Goal: Task Accomplishment & Management: Complete application form

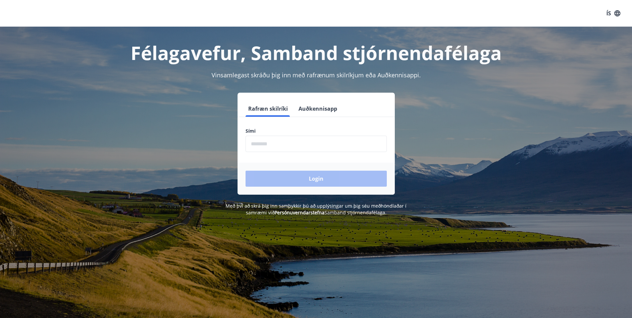
click at [307, 147] on input "phone" at bounding box center [316, 144] width 141 height 16
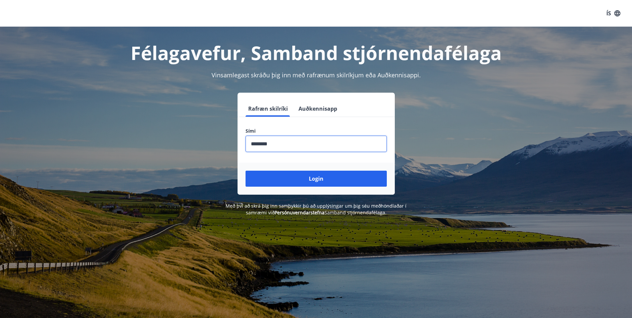
type input "********"
click at [246, 171] on button "Login" at bounding box center [316, 179] width 141 height 16
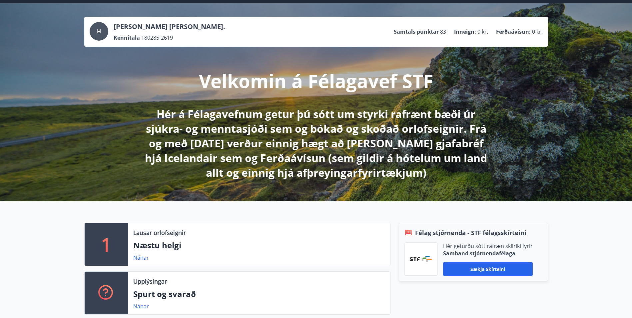
scroll to position [100, 0]
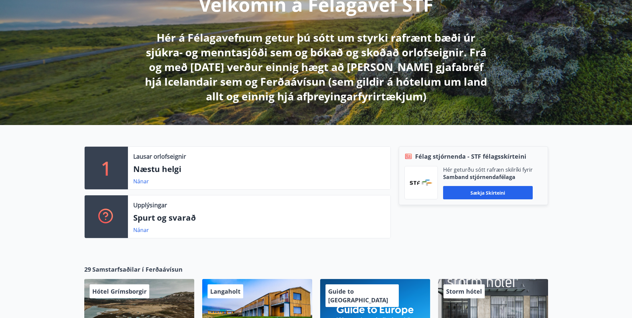
click at [421, 185] on img at bounding box center [421, 183] width 23 height 6
click at [470, 194] on button "Sækja skírteini" at bounding box center [488, 192] width 90 height 13
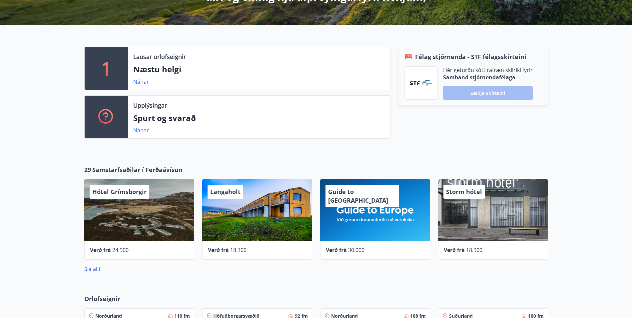
scroll to position [200, 0]
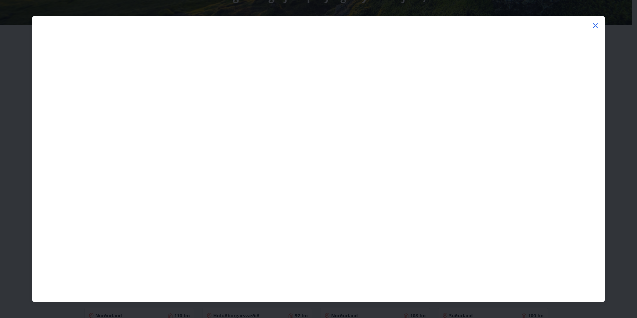
click at [595, 22] on icon at bounding box center [595, 26] width 8 height 8
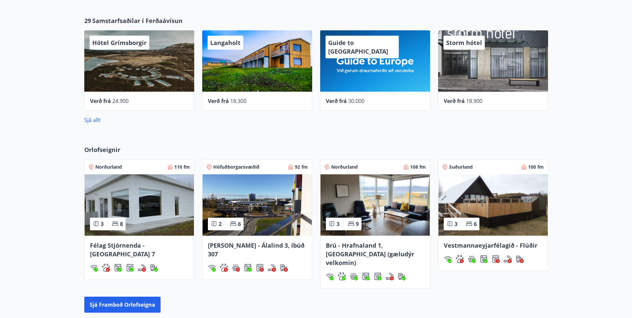
scroll to position [367, 0]
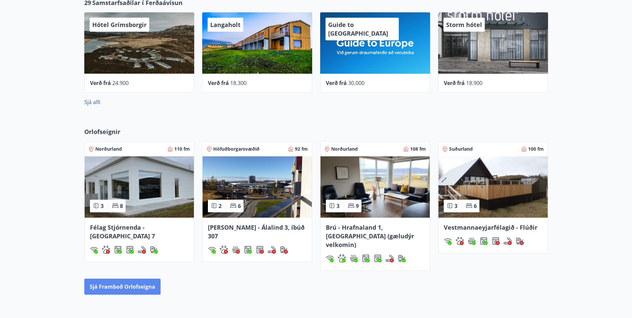
click at [106, 279] on button "Sjá framboð orlofseigna" at bounding box center [122, 287] width 76 height 16
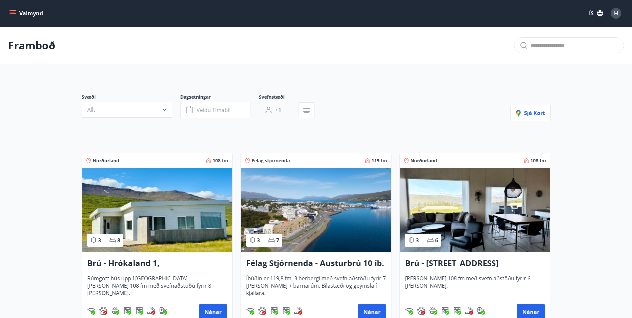
click at [275, 112] on span "+1" at bounding box center [278, 109] width 6 height 7
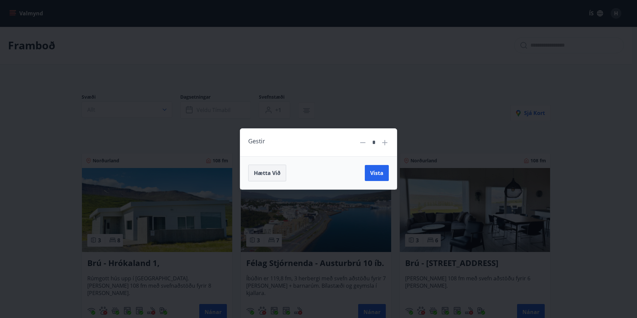
click at [264, 170] on span "Hætta við" at bounding box center [267, 172] width 27 height 7
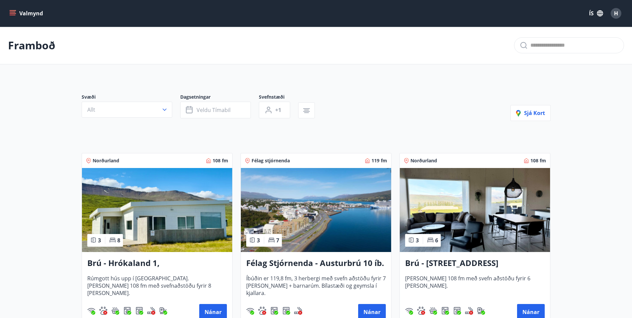
click at [16, 9] on button "Valmynd" at bounding box center [27, 13] width 38 height 12
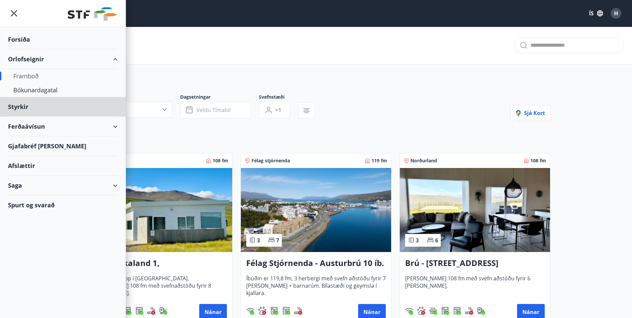
click at [30, 44] on div "Forsíða" at bounding box center [63, 40] width 110 height 20
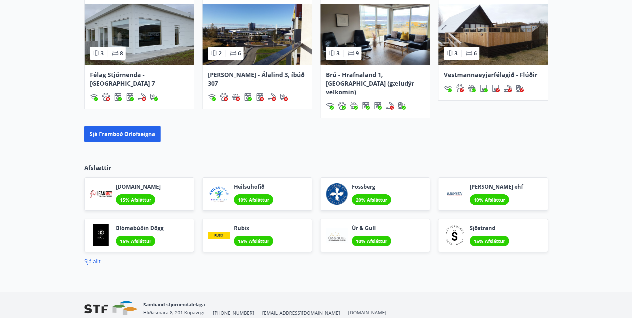
scroll to position [533, 0]
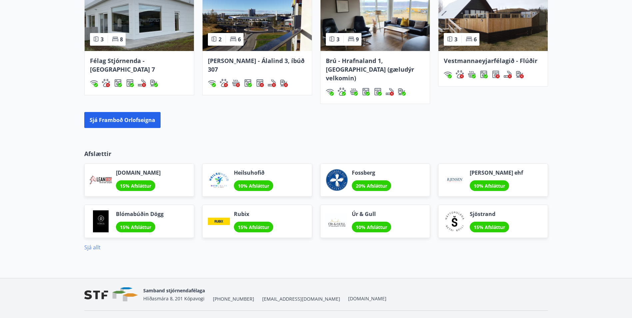
click at [95, 244] on link "Sjá allt" at bounding box center [92, 247] width 16 height 7
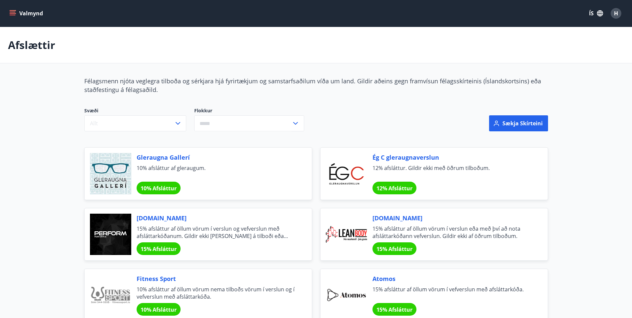
click at [351, 231] on div at bounding box center [346, 234] width 41 height 41
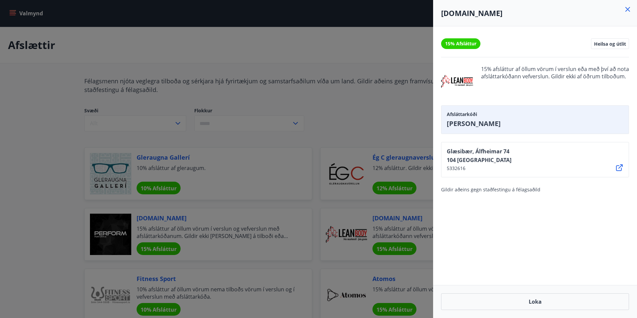
click at [61, 219] on div at bounding box center [318, 159] width 637 height 318
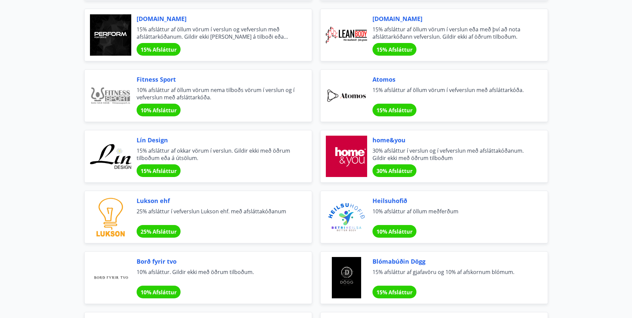
scroll to position [200, 0]
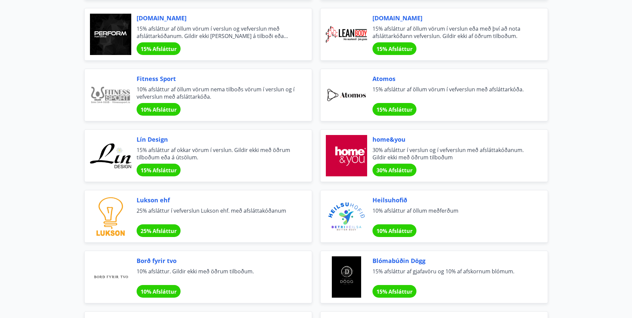
click at [191, 157] on span "15% afsláttur af okkar vörum í verslun. Gildir ekki með öðrum tilboðum eða á út…" at bounding box center [216, 153] width 159 height 15
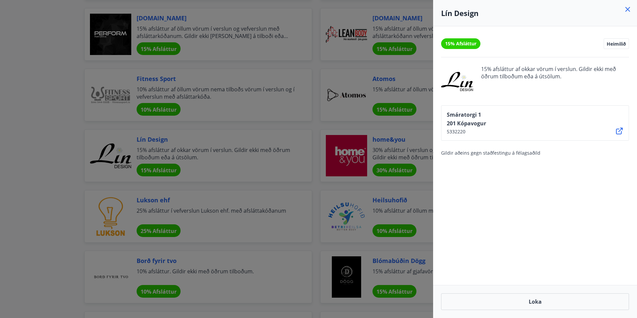
click at [76, 184] on div at bounding box center [318, 159] width 637 height 318
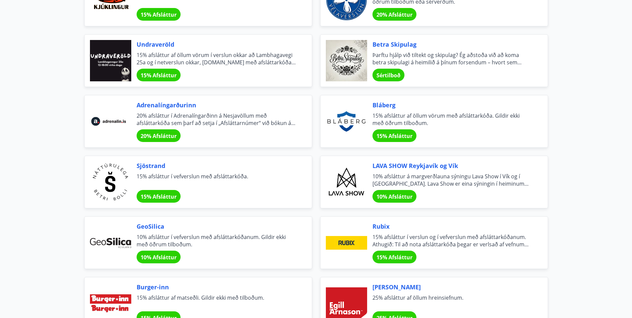
scroll to position [0, 0]
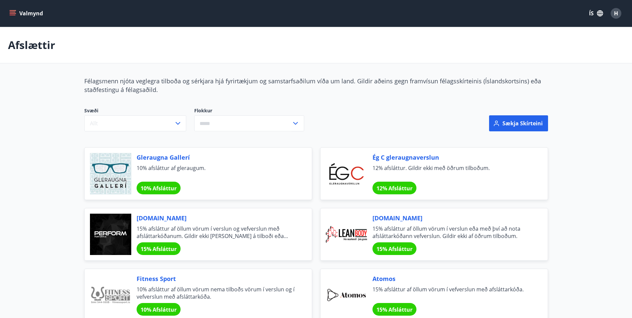
click at [8, 12] on button "Valmynd" at bounding box center [27, 13] width 38 height 12
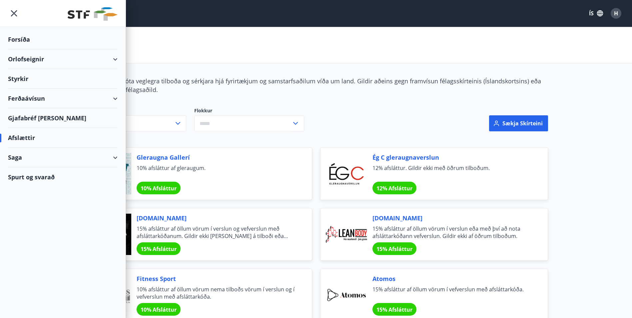
click at [64, 49] on div "Styrkir" at bounding box center [63, 40] width 110 height 20
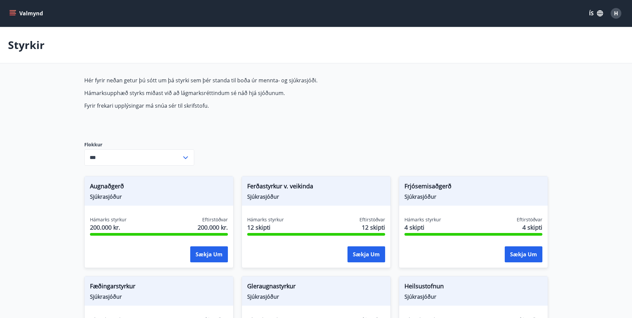
type input "***"
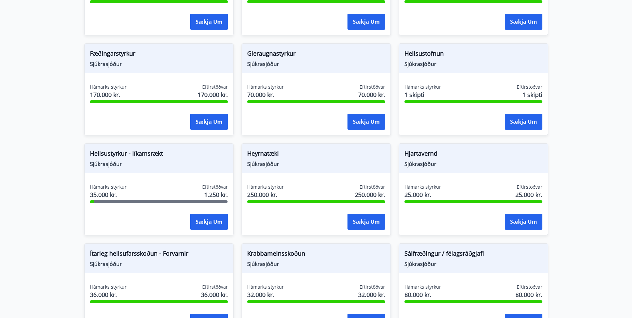
scroll to position [233, 0]
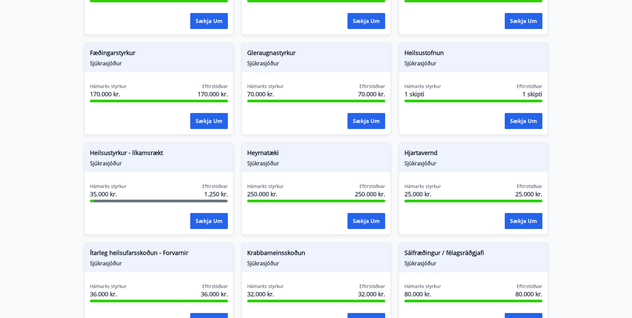
click at [105, 165] on span "Sjúkrasjóður" at bounding box center [159, 163] width 138 height 7
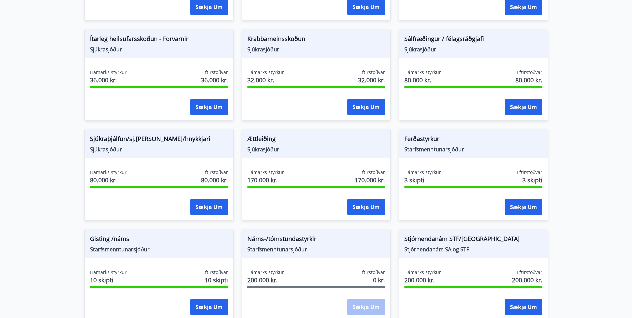
scroll to position [414, 0]
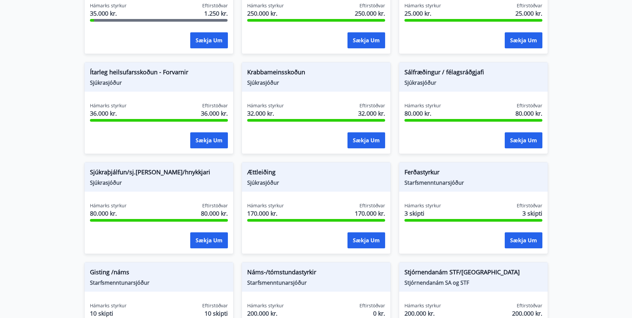
click at [416, 171] on span "Ferðastyrkur" at bounding box center [473, 173] width 138 height 11
click at [419, 220] on div at bounding box center [473, 220] width 138 height 3
click at [523, 240] on button "Sækja um" at bounding box center [524, 240] width 38 height 16
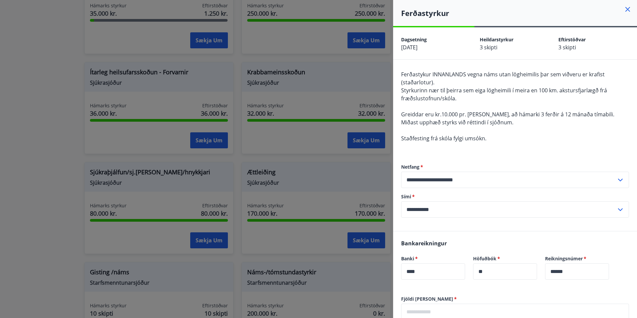
click at [327, 158] on div at bounding box center [318, 159] width 637 height 318
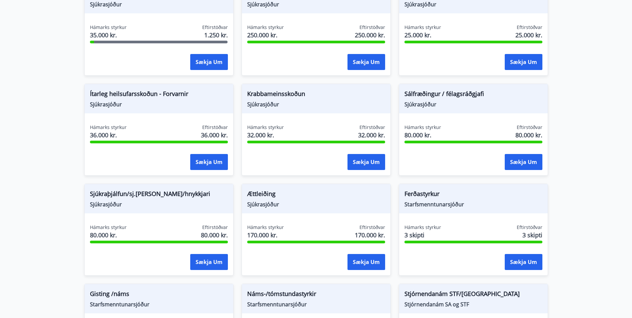
scroll to position [381, 0]
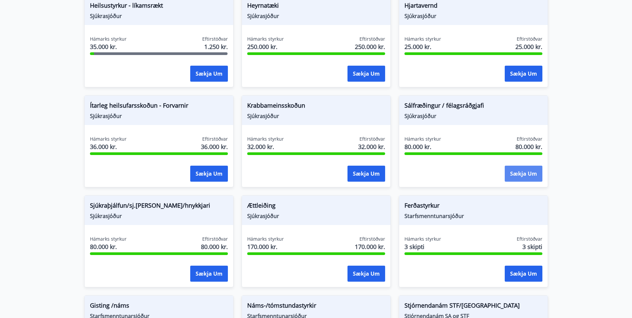
click at [518, 175] on button "Sækja um" at bounding box center [524, 174] width 38 height 16
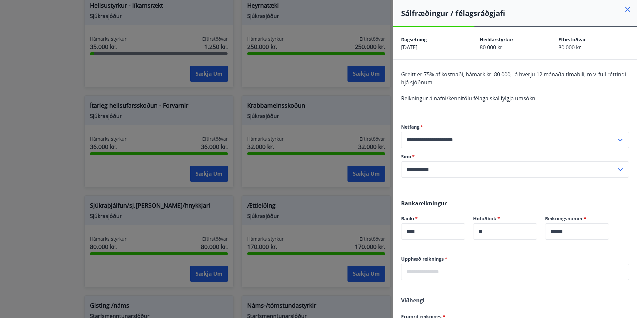
click at [343, 195] on div at bounding box center [318, 159] width 637 height 318
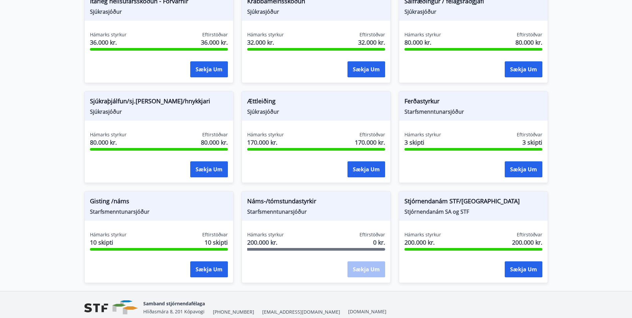
scroll to position [514, 0]
